Goal: Entertainment & Leisure: Consume media (video, audio)

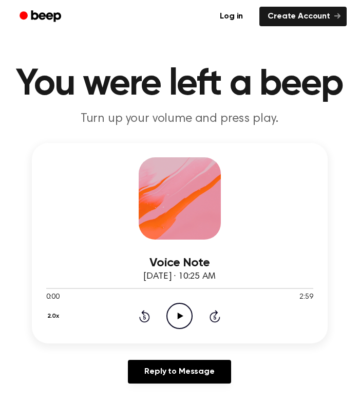
click at [180, 320] on icon "Play Audio" at bounding box center [179, 316] width 26 height 26
click at [179, 325] on icon "Play Audio" at bounding box center [179, 316] width 26 height 26
